Goal: Communication & Community: Answer question/provide support

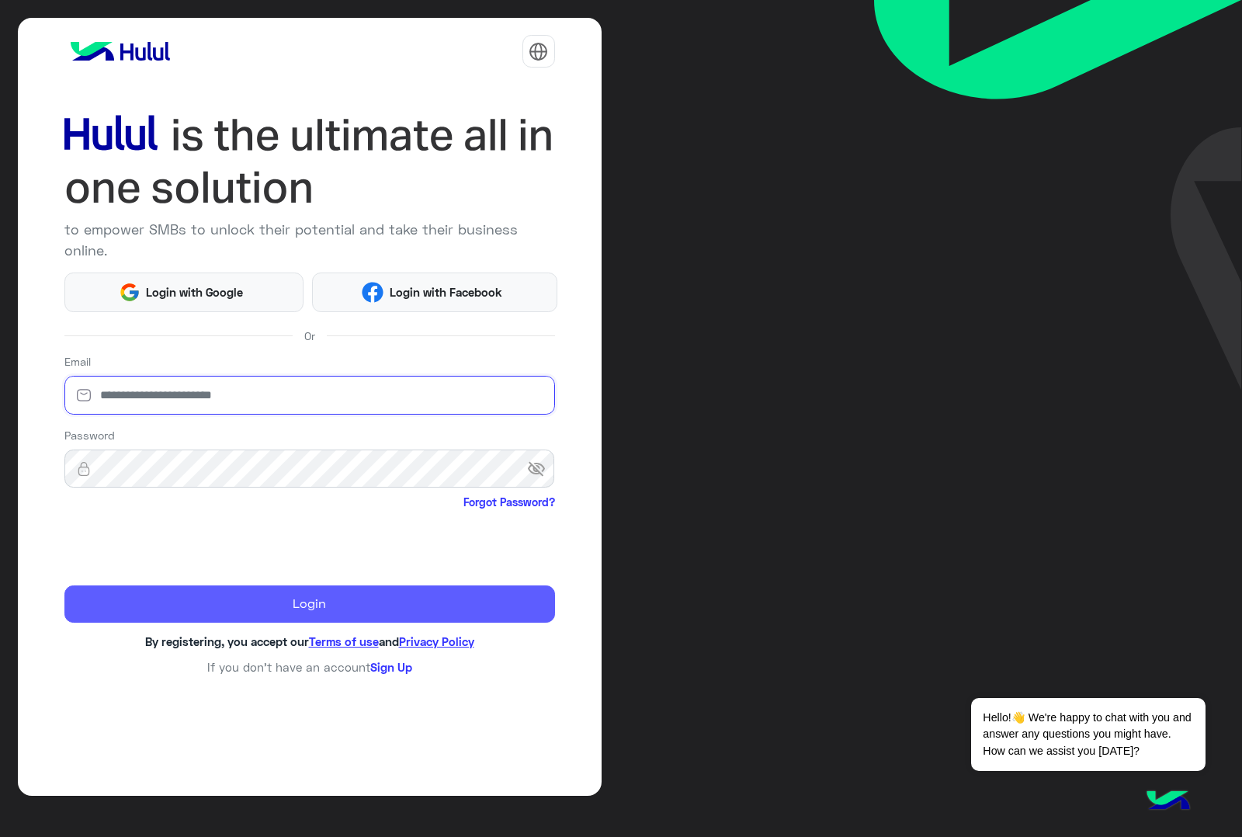
type input "**********"
click at [165, 585] on button "Login" at bounding box center [309, 603] width 491 height 37
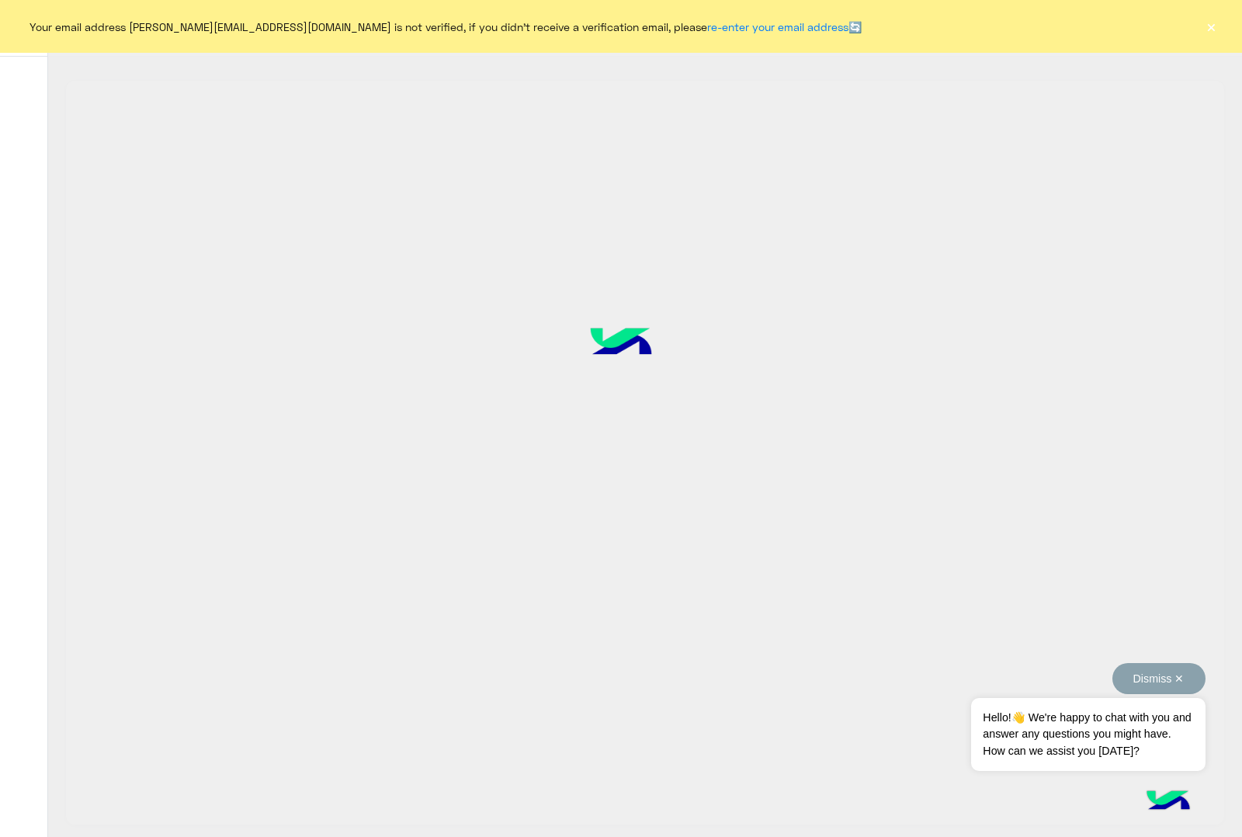
click at [1184, 680] on button "Dismiss ✕" at bounding box center [1159, 678] width 93 height 31
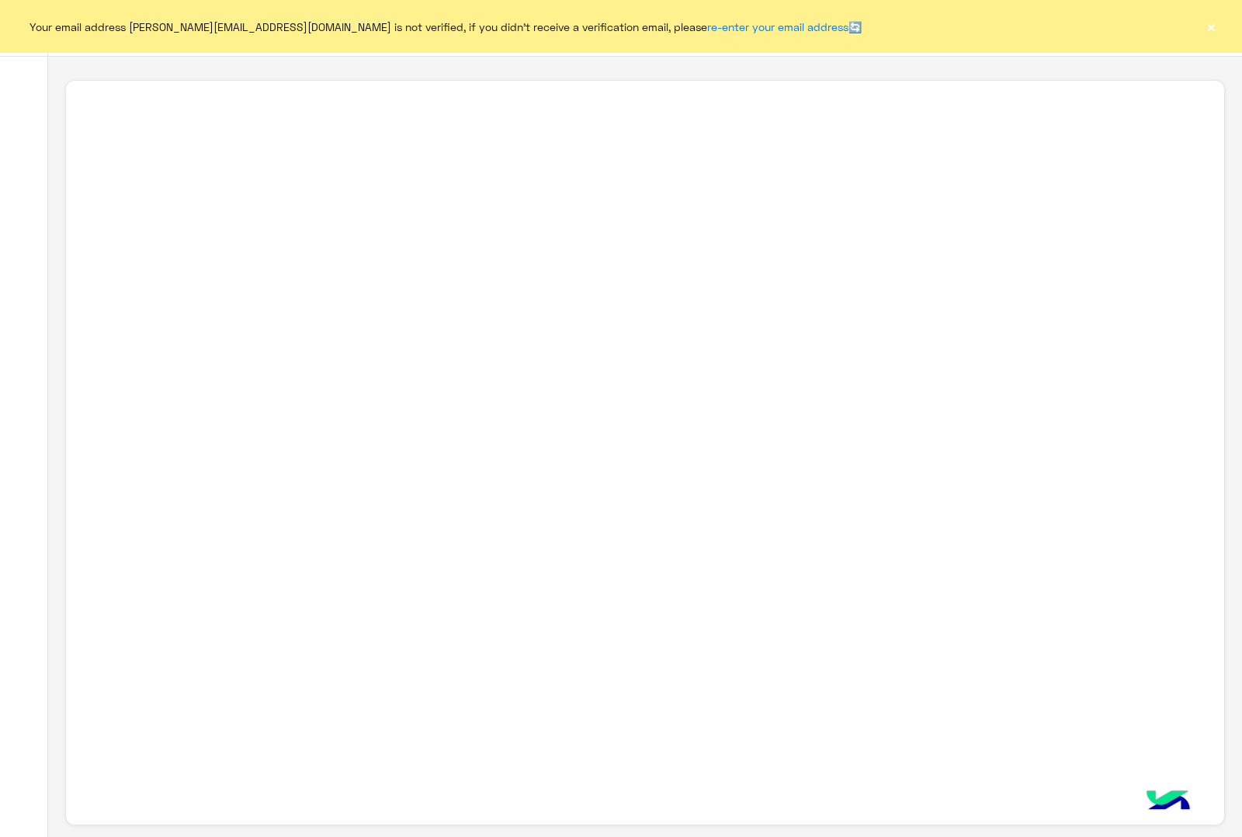
click at [1215, 26] on button "×" at bounding box center [1211, 27] width 16 height 16
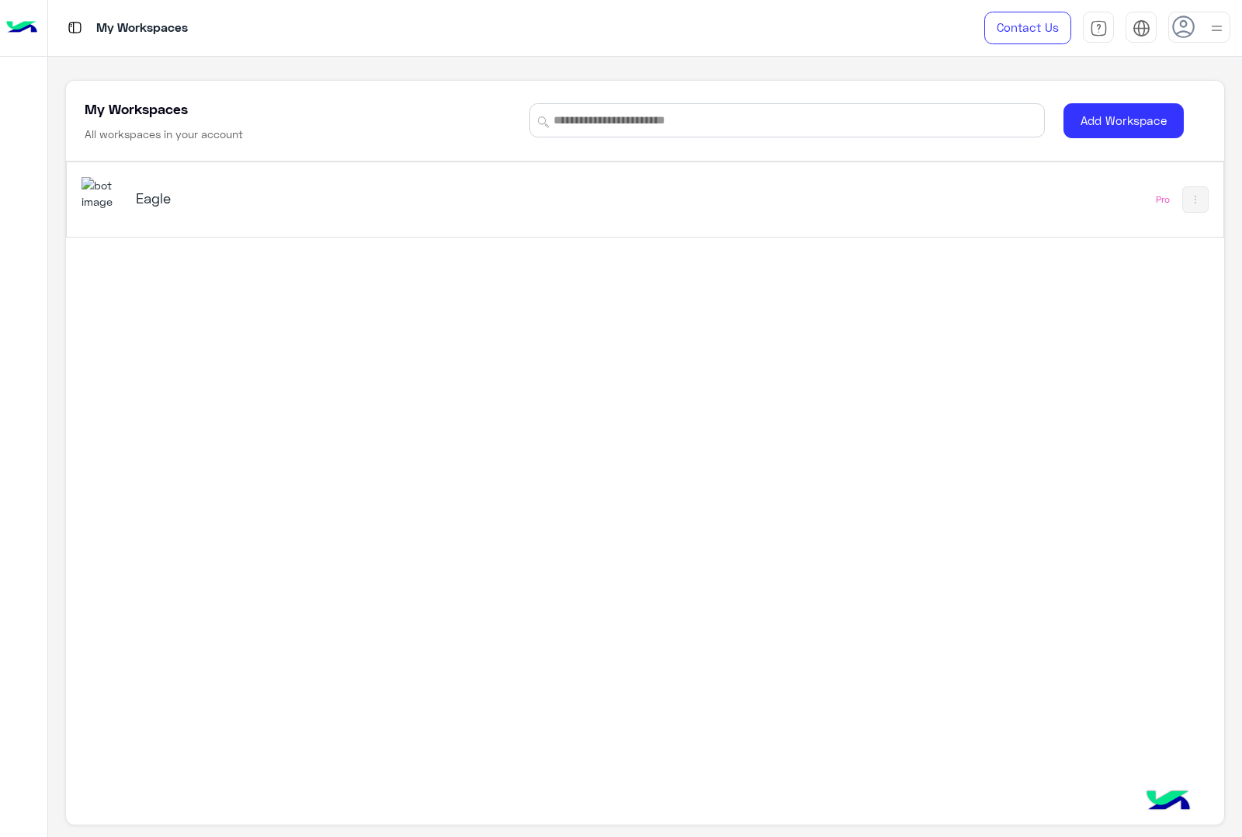
click at [316, 217] on div "Eagle" at bounding box center [420, 199] width 676 height 45
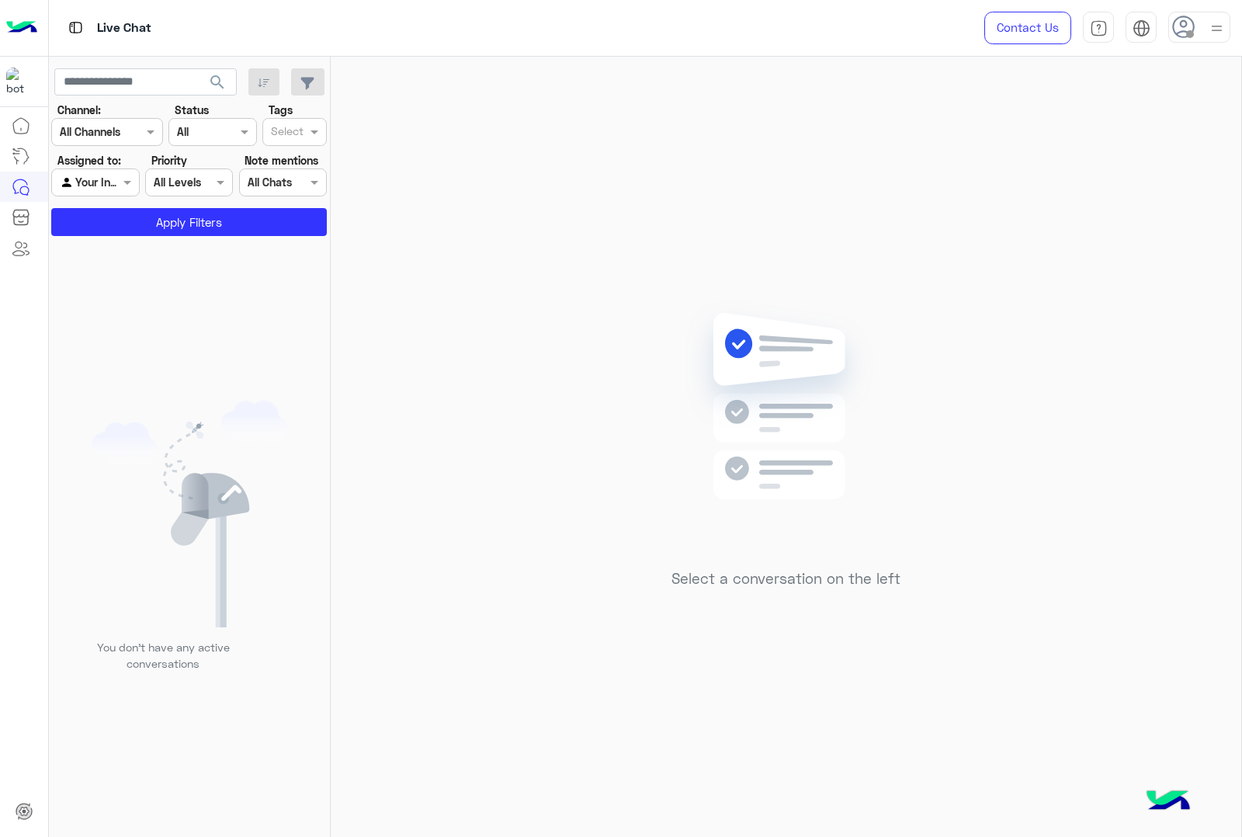
click at [1208, 21] on img at bounding box center [1216, 28] width 19 height 19
click at [1106, 123] on label "Online" at bounding box center [1133, 119] width 169 height 28
click at [603, 138] on div "Select a conversation on the left" at bounding box center [786, 450] width 911 height 787
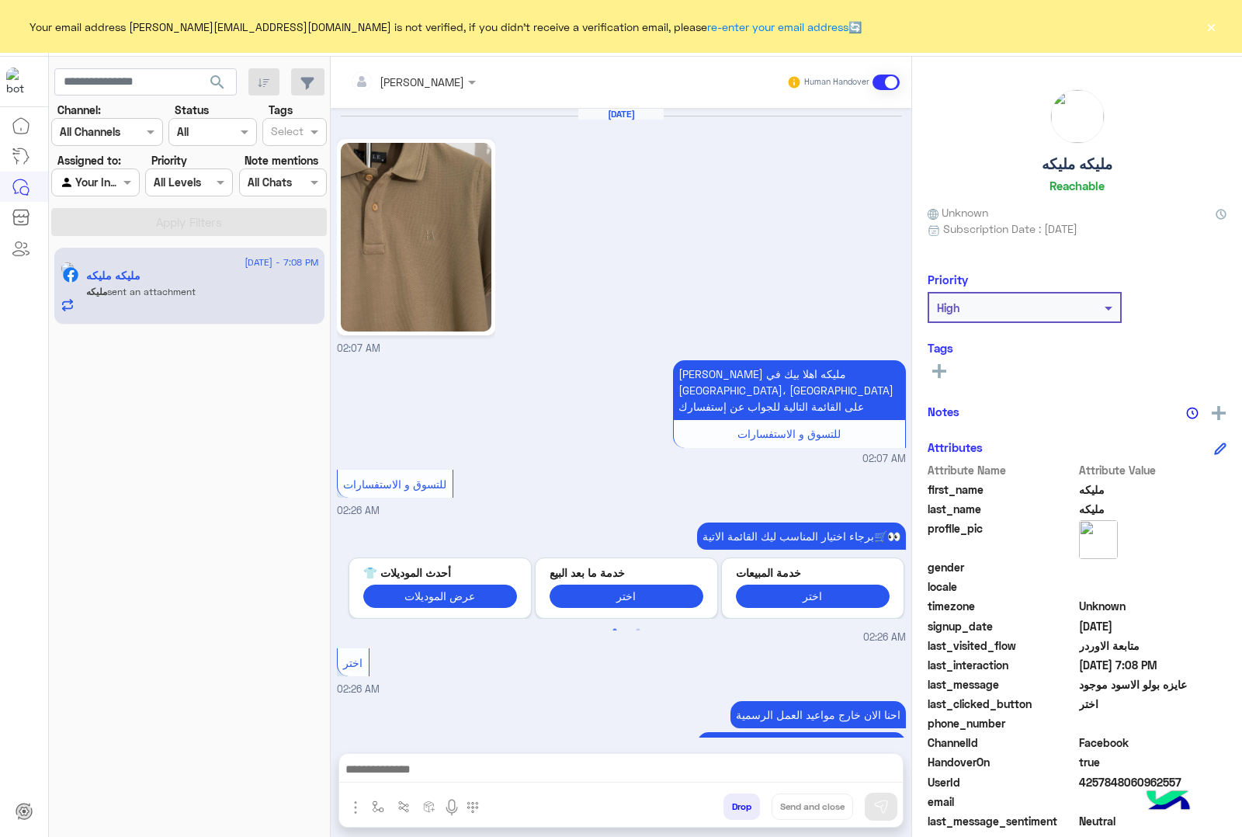
scroll to position [2563, 0]
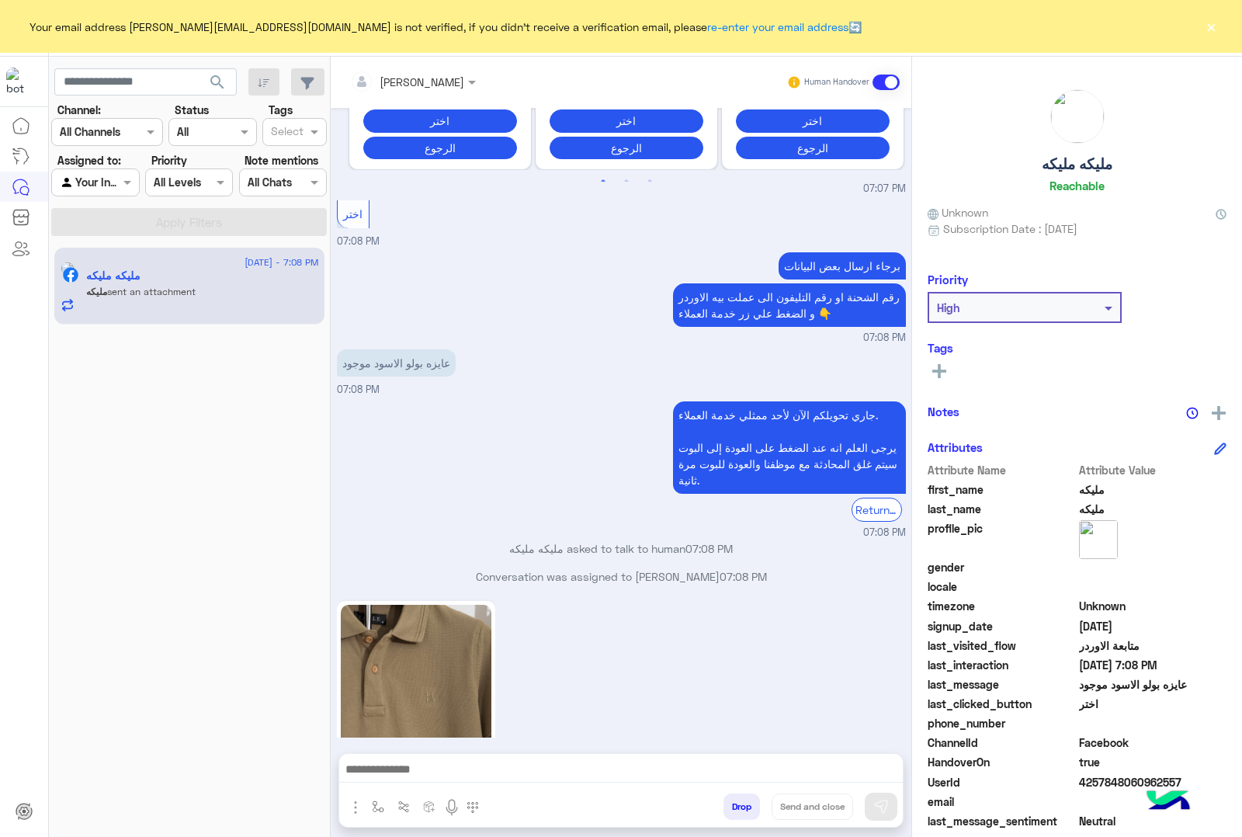
click at [1207, 23] on button "×" at bounding box center [1211, 27] width 16 height 16
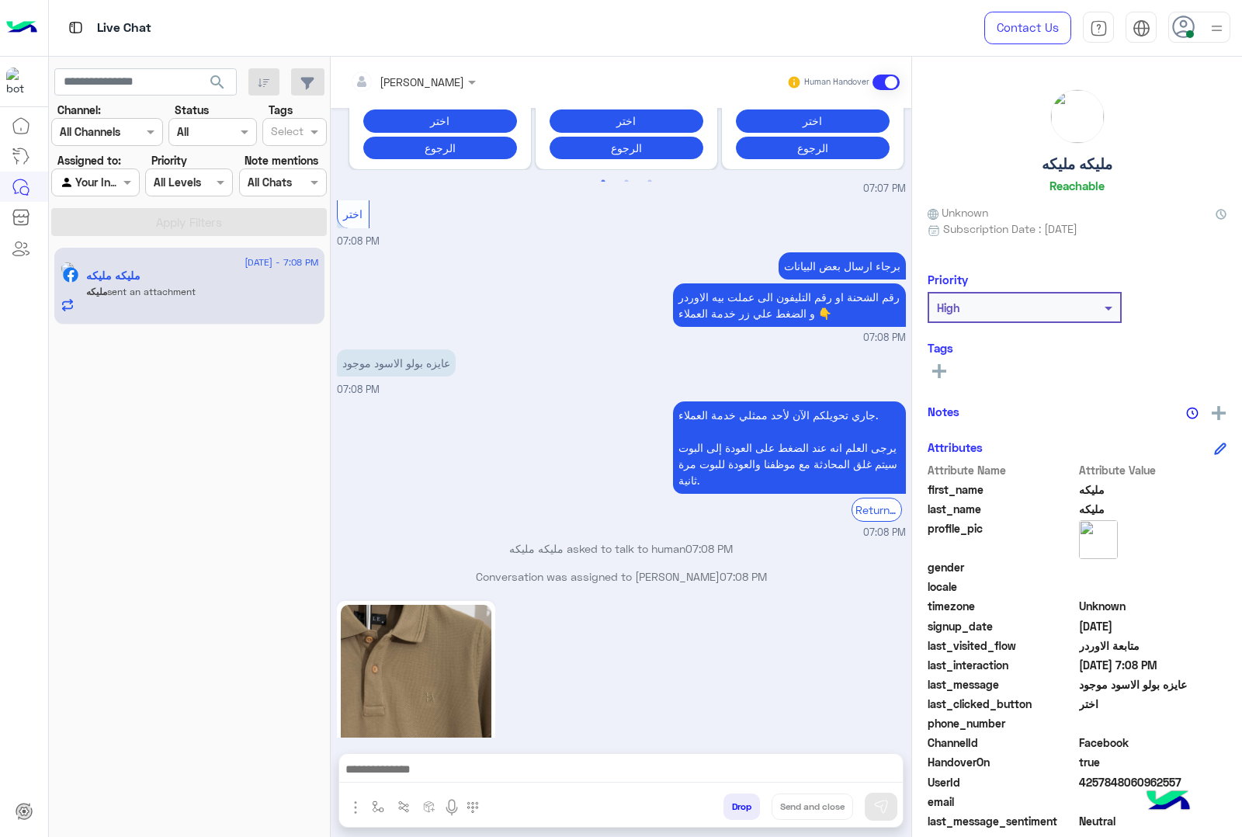
click at [405, 82] on input "text" at bounding box center [392, 82] width 85 height 16
click at [431, 191] on div "khaled mohamed" at bounding box center [440, 186] width 85 height 16
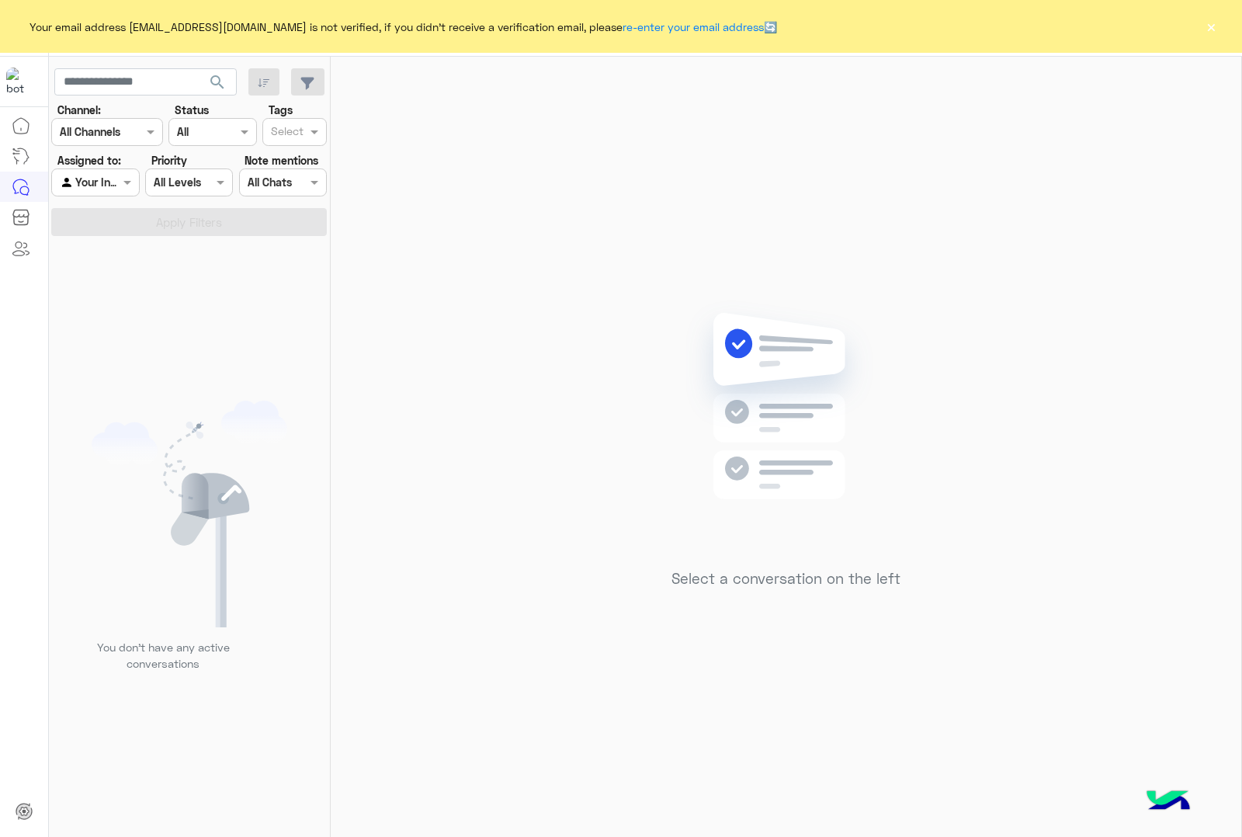
click at [1209, 23] on button "×" at bounding box center [1211, 27] width 16 height 16
